Goal: Check status: Check status

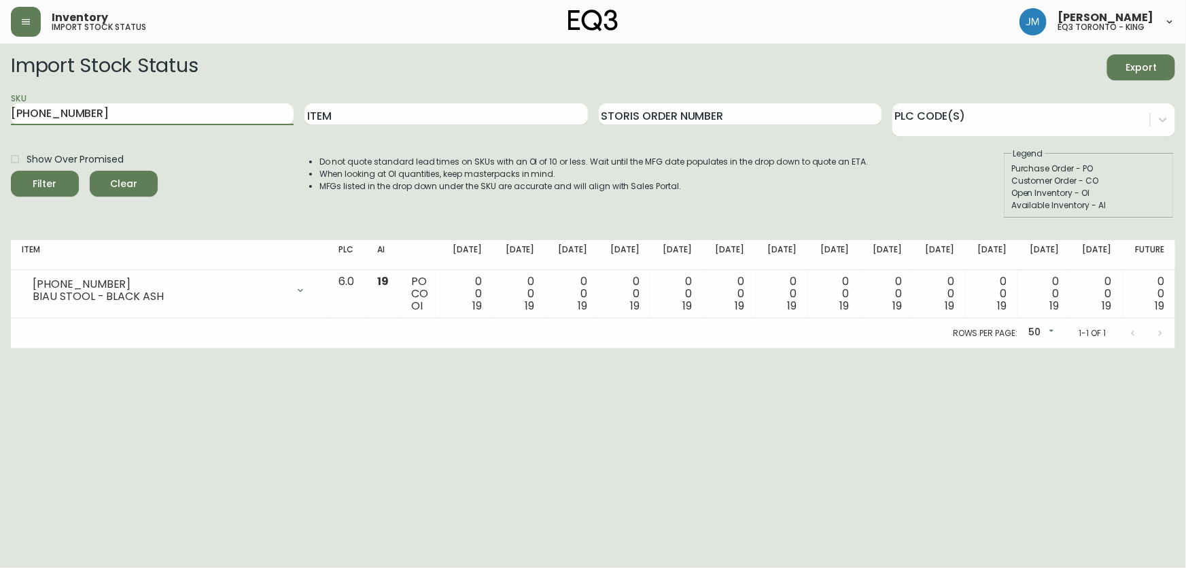
drag, startPoint x: 98, startPoint y: 124, endPoint x: 0, endPoint y: 119, distance: 98.0
click at [0, 120] on main "Import Stock Status Export SKU [PHONE_NUMBER] Item Storis Order Number PLC Code…" at bounding box center [593, 196] width 1186 height 305
type input "2020-102-0-A"
click at [11, 171] on button "Filter" at bounding box center [45, 184] width 68 height 26
drag, startPoint x: 95, startPoint y: 116, endPoint x: 0, endPoint y: 116, distance: 95.2
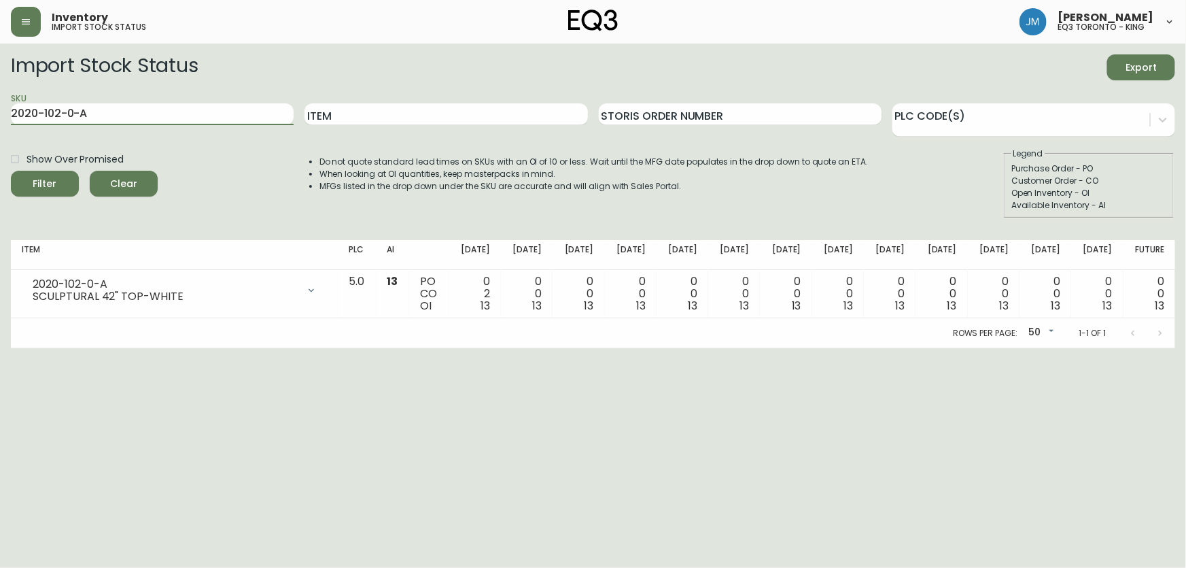
click at [0, 116] on main "Import Stock Status Export SKU 2020-102-0-A Item Storis Order Number PLC Code(s…" at bounding box center [593, 196] width 1186 height 305
paste input "2020-103-0-B"
type input "2020-103-0-B"
click at [11, 171] on button "Filter" at bounding box center [45, 184] width 68 height 26
